Goal: Task Accomplishment & Management: Manage account settings

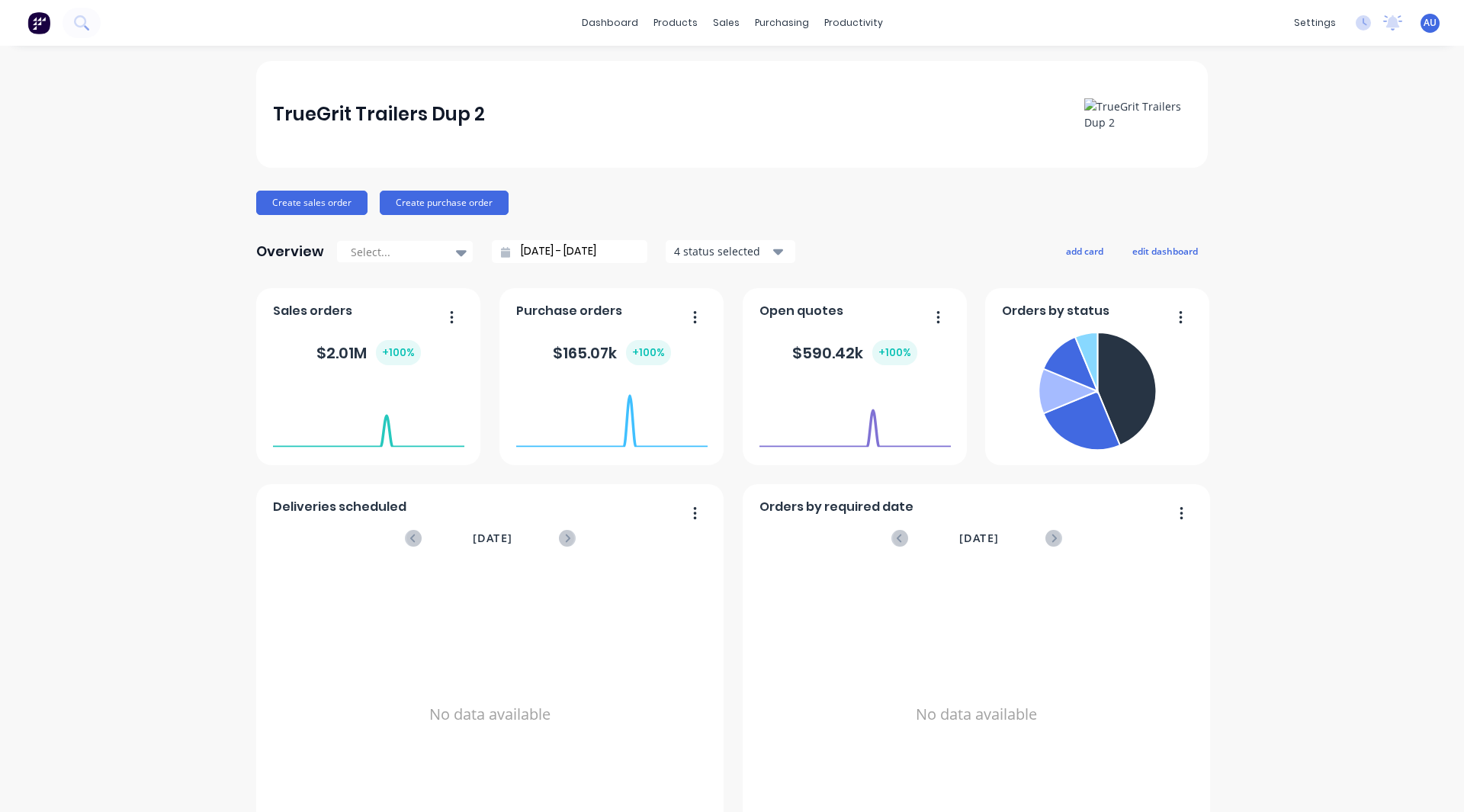
click at [1408, 31] on div "settings No new notifications [PERSON_NAME] all as read You have no notificatio…" at bounding box center [1375, 23] width 178 height 23
click at [1423, 28] on span "AU" at bounding box center [1430, 22] width 13 height 14
click at [1285, 159] on div "Profile" at bounding box center [1295, 160] width 31 height 14
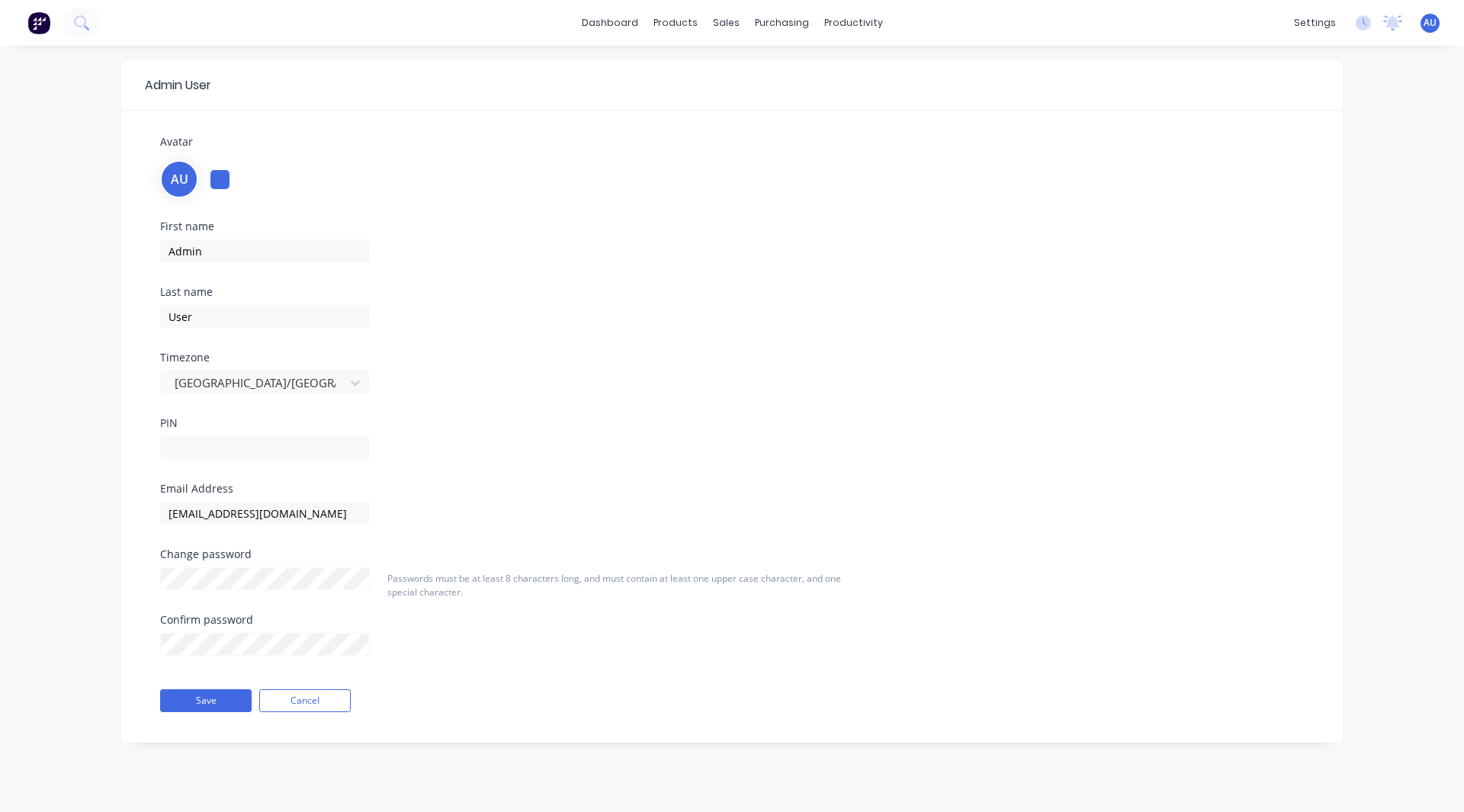
click at [40, 28] on img at bounding box center [39, 23] width 23 height 23
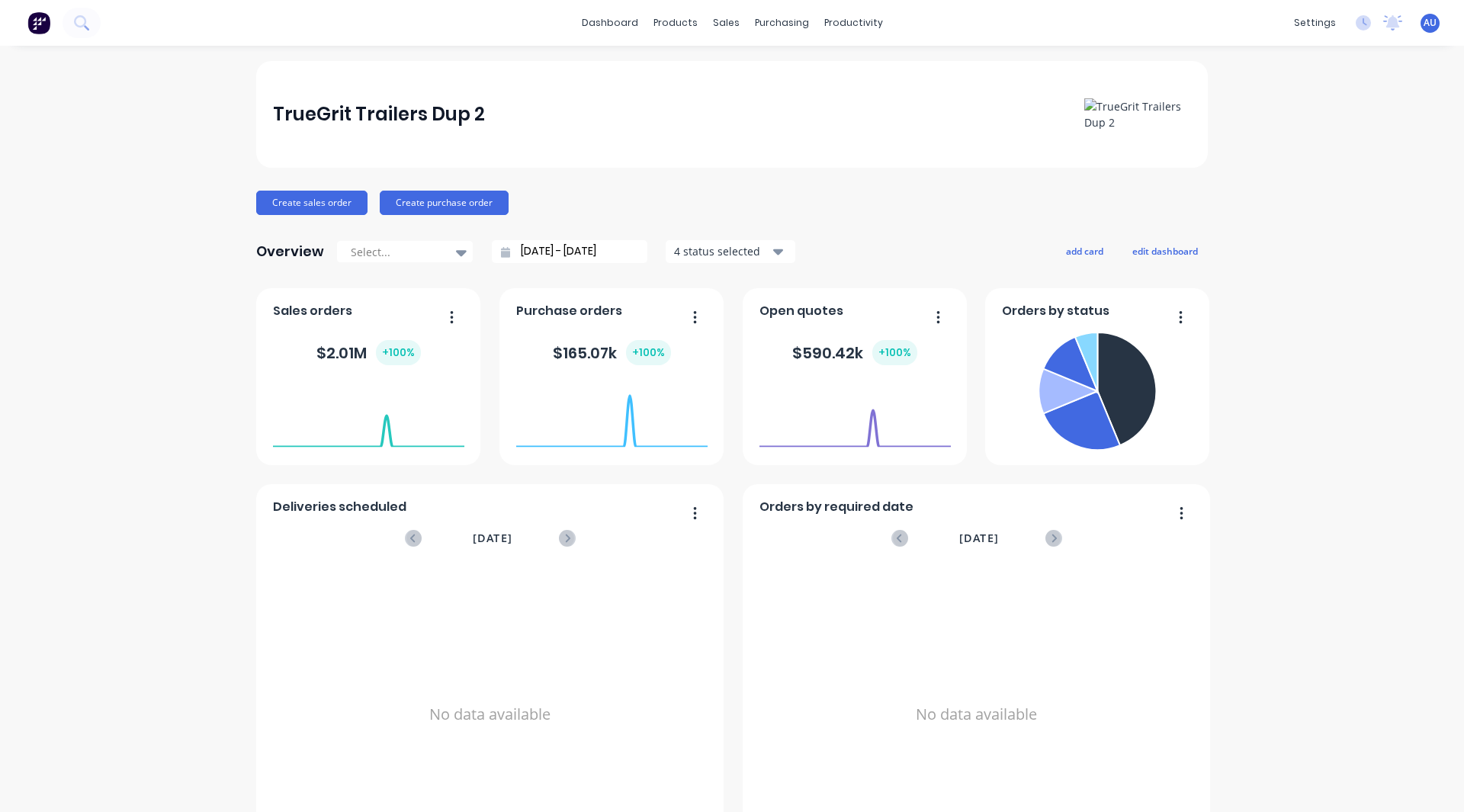
click at [1423, 23] on span "AU" at bounding box center [1430, 22] width 13 height 14
click at [1295, 151] on button "Profile" at bounding box center [1334, 160] width 202 height 31
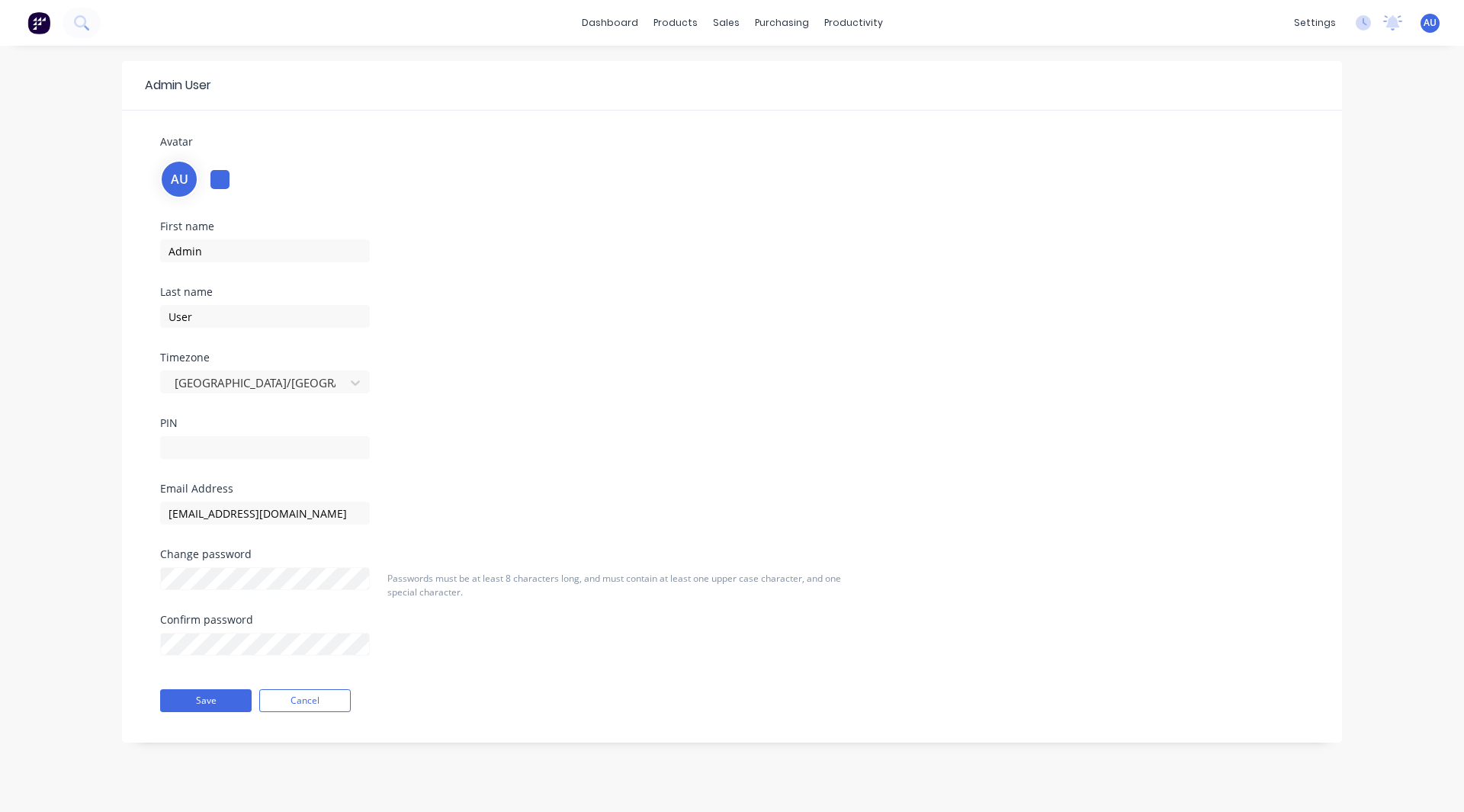
click at [27, 34] on button at bounding box center [39, 22] width 32 height 31
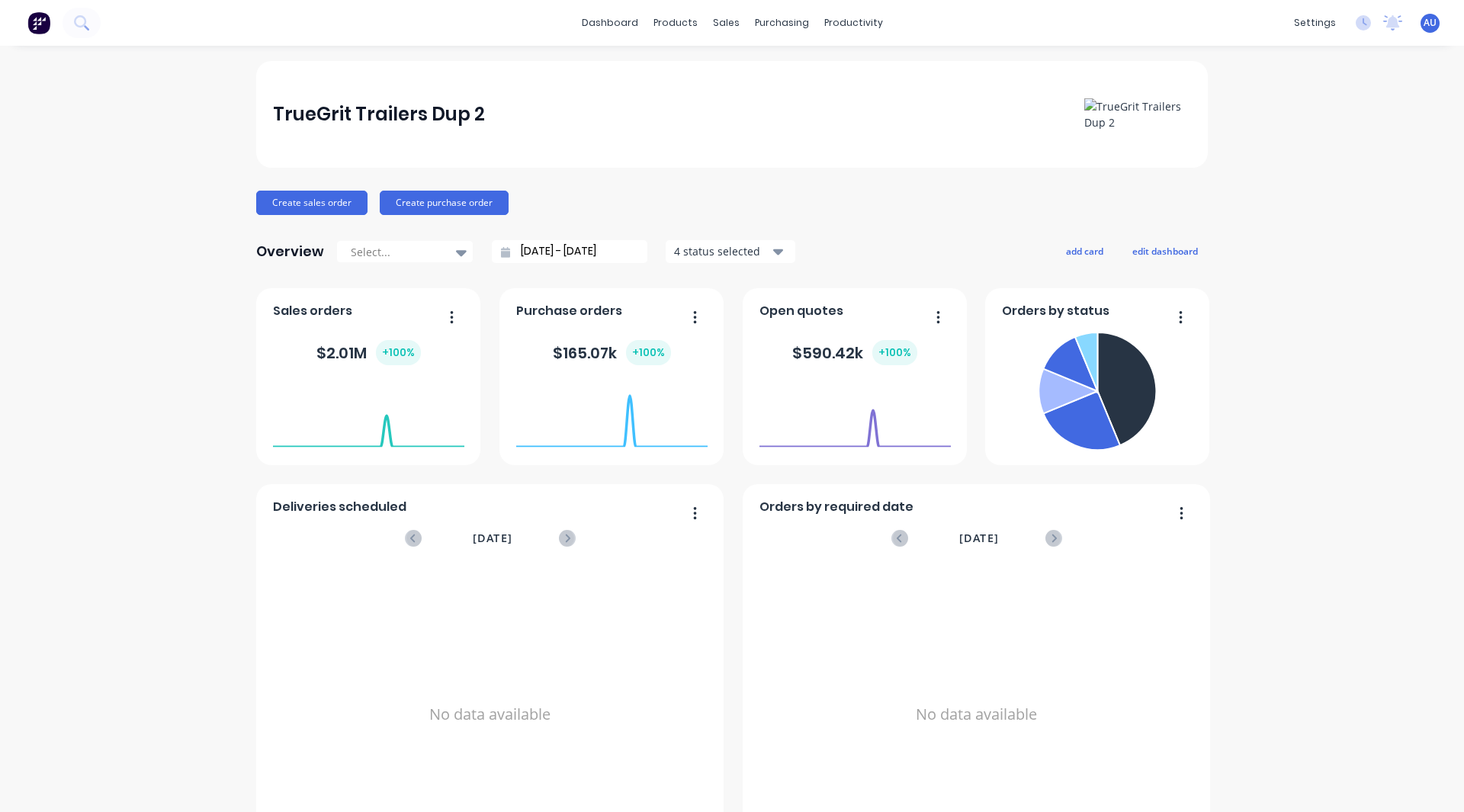
click at [163, 99] on div "TrueGrit Trailers Dup 2 Create sales order Create purchase order Overview Selec…" at bounding box center [732, 458] width 1464 height 796
